Goal: Task Accomplishment & Management: Manage account settings

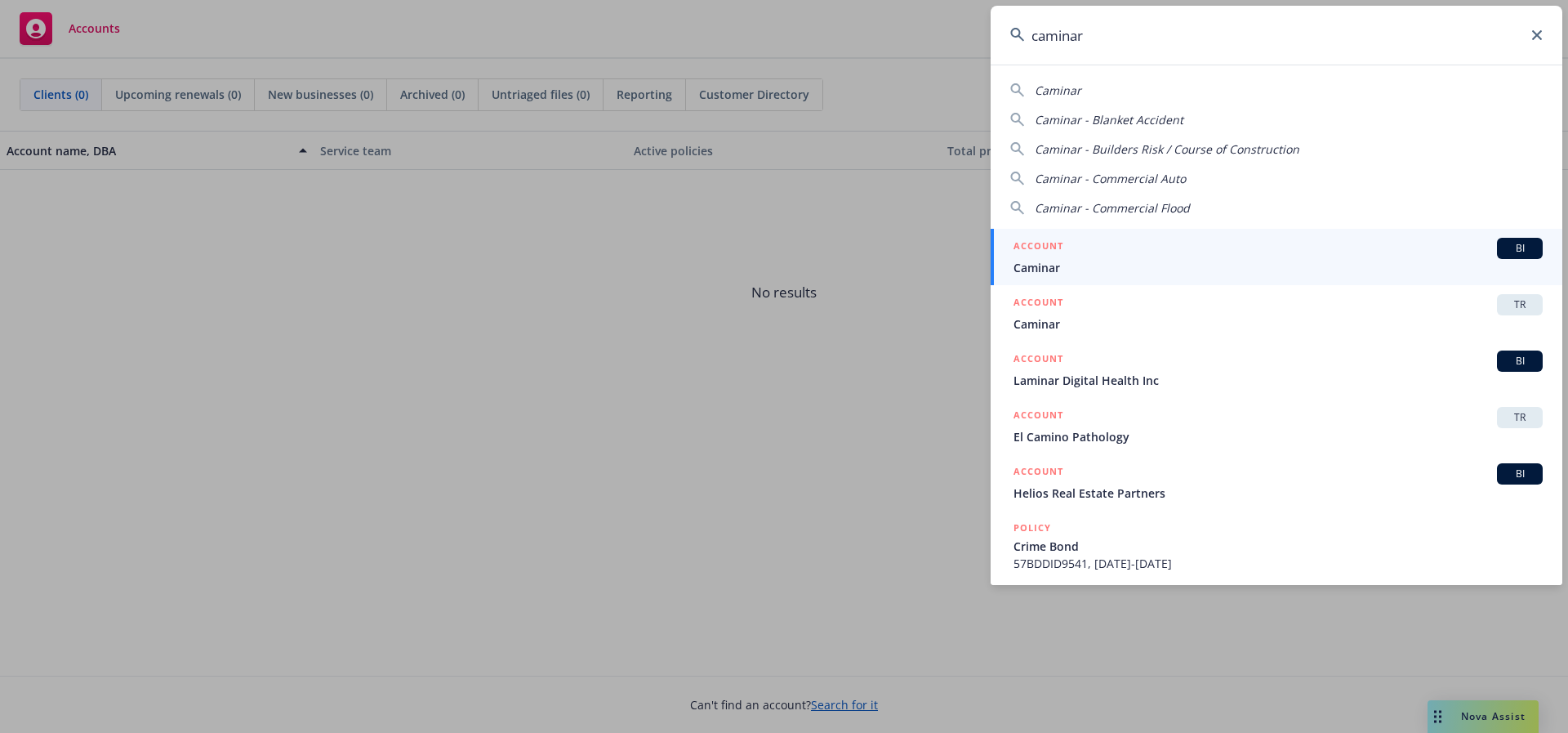
type input "caminar"
click at [1149, 248] on div "ACCOUNT BI" at bounding box center [1279, 248] width 529 height 21
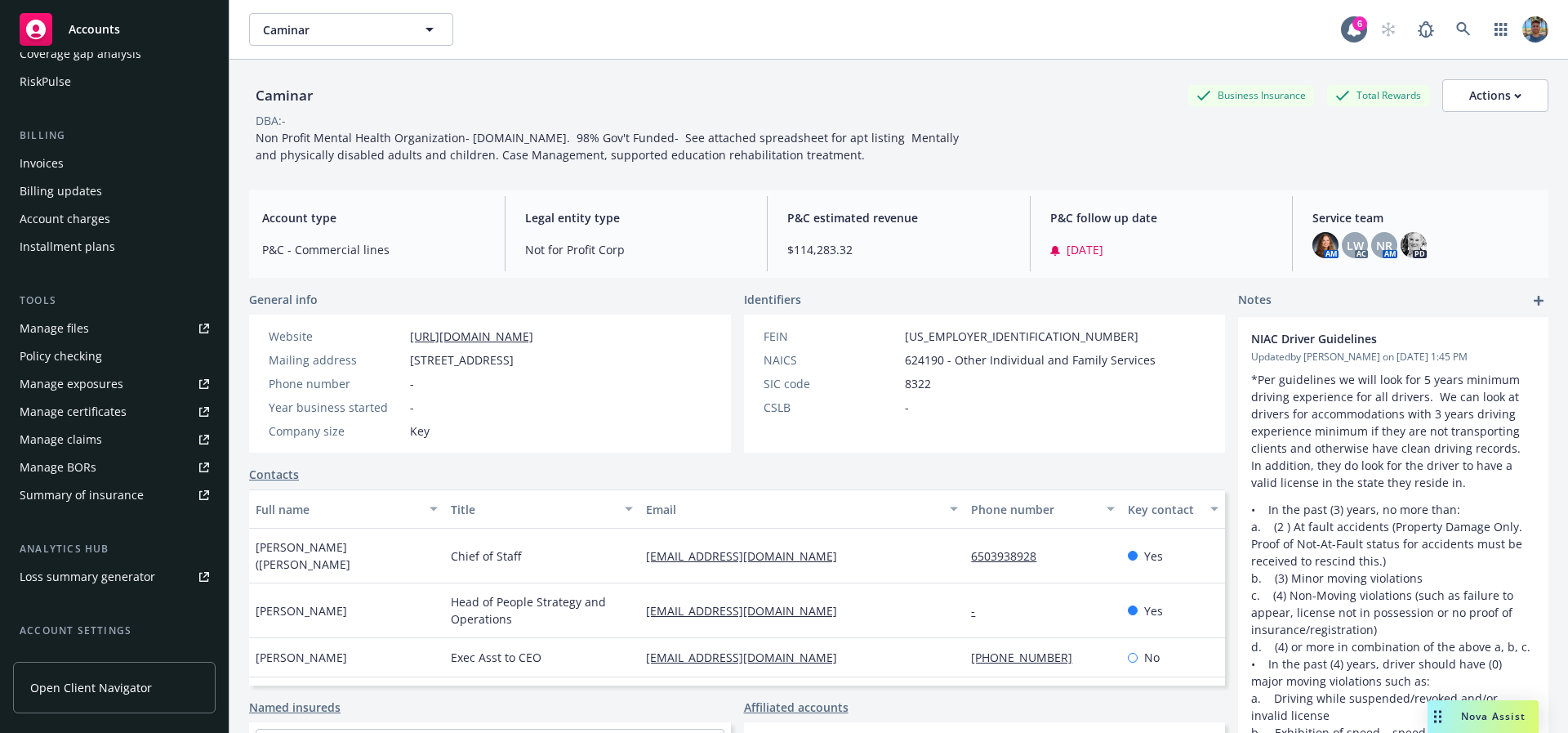
scroll to position [387, 0]
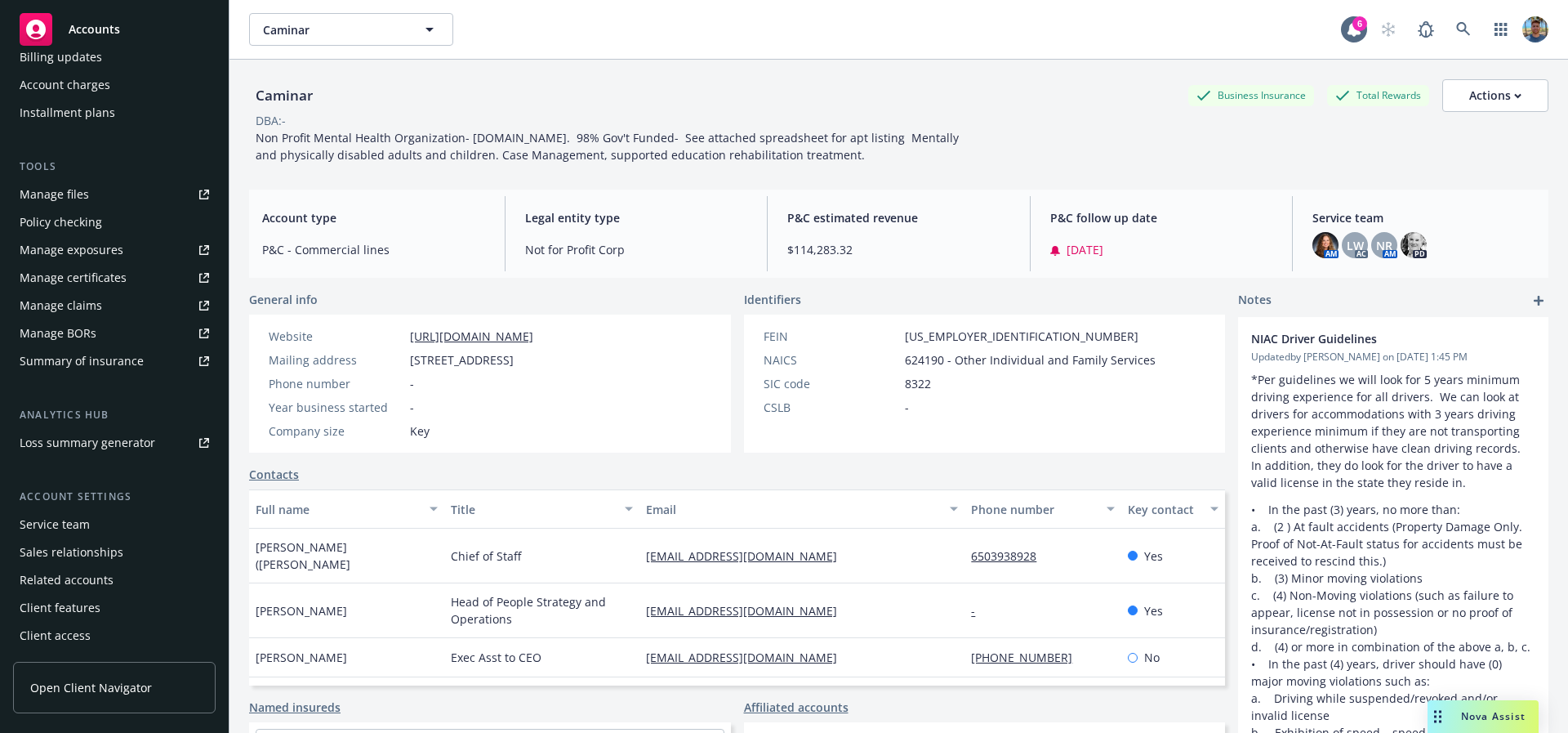
click at [56, 512] on div "Service team" at bounding box center [55, 524] width 70 height 26
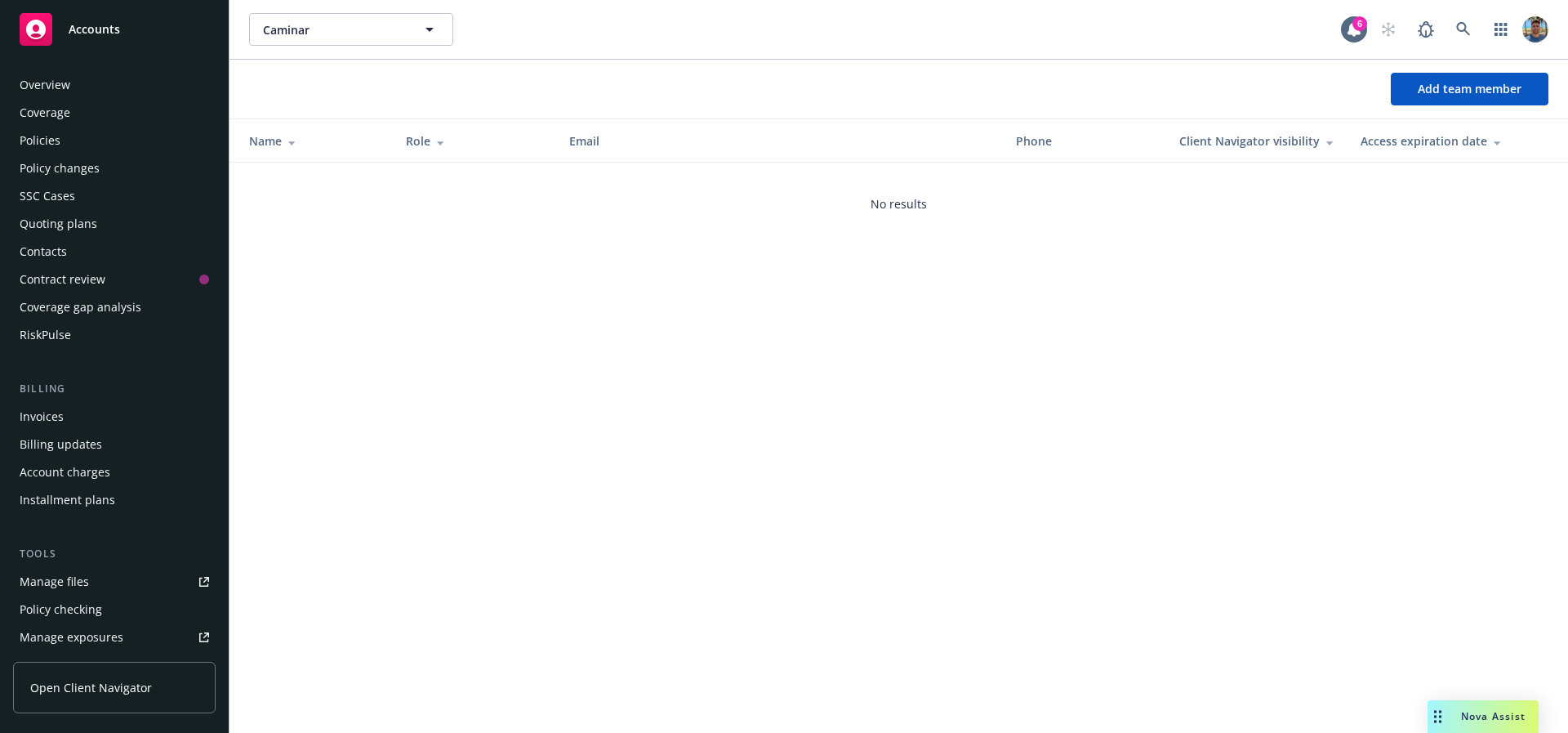
scroll to position [387, 0]
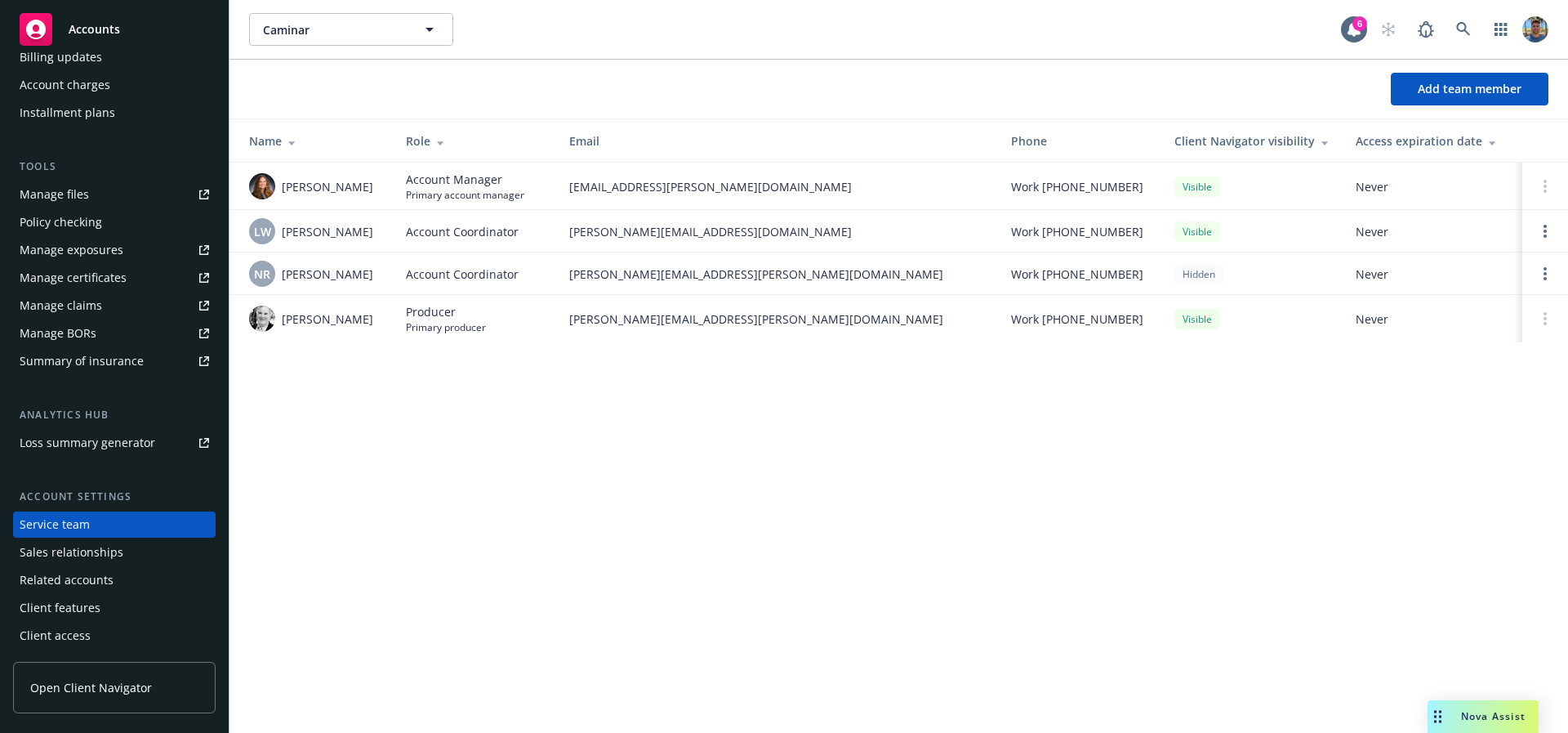
click at [328, 200] on td "[PERSON_NAME]" at bounding box center [311, 186] width 164 height 47
click at [617, 511] on div "Caminar Caminar 6 Add team member Name Role Email Phone Client Navigator visibi…" at bounding box center [898, 366] width 1338 height 733
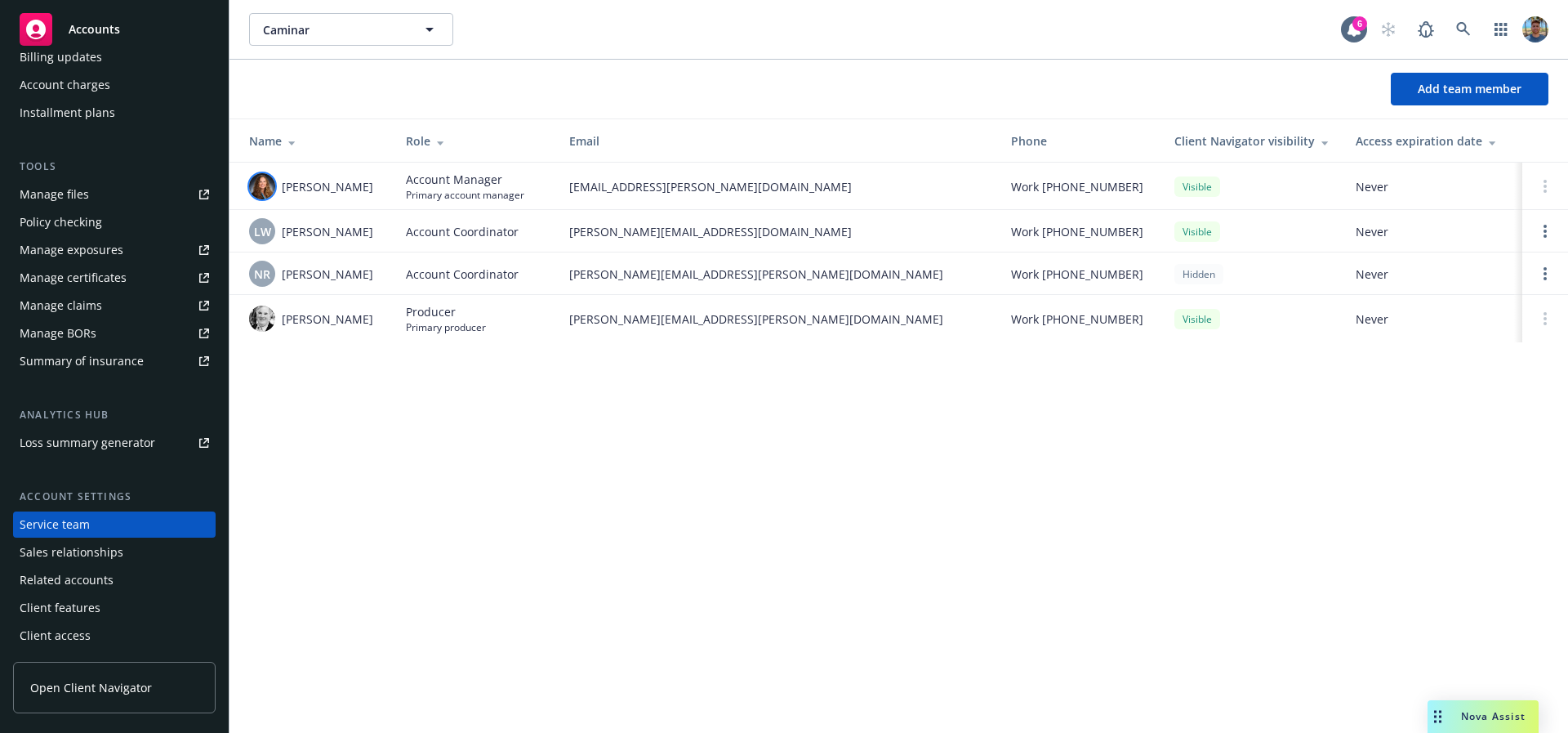
click at [258, 183] on img at bounding box center [262, 187] width 26 height 26
click at [763, 384] on div "Caminar Caminar 6 Add team member Name Role Email Phone Client Navigator visibi…" at bounding box center [898, 366] width 1338 height 733
